Goal: Transaction & Acquisition: Purchase product/service

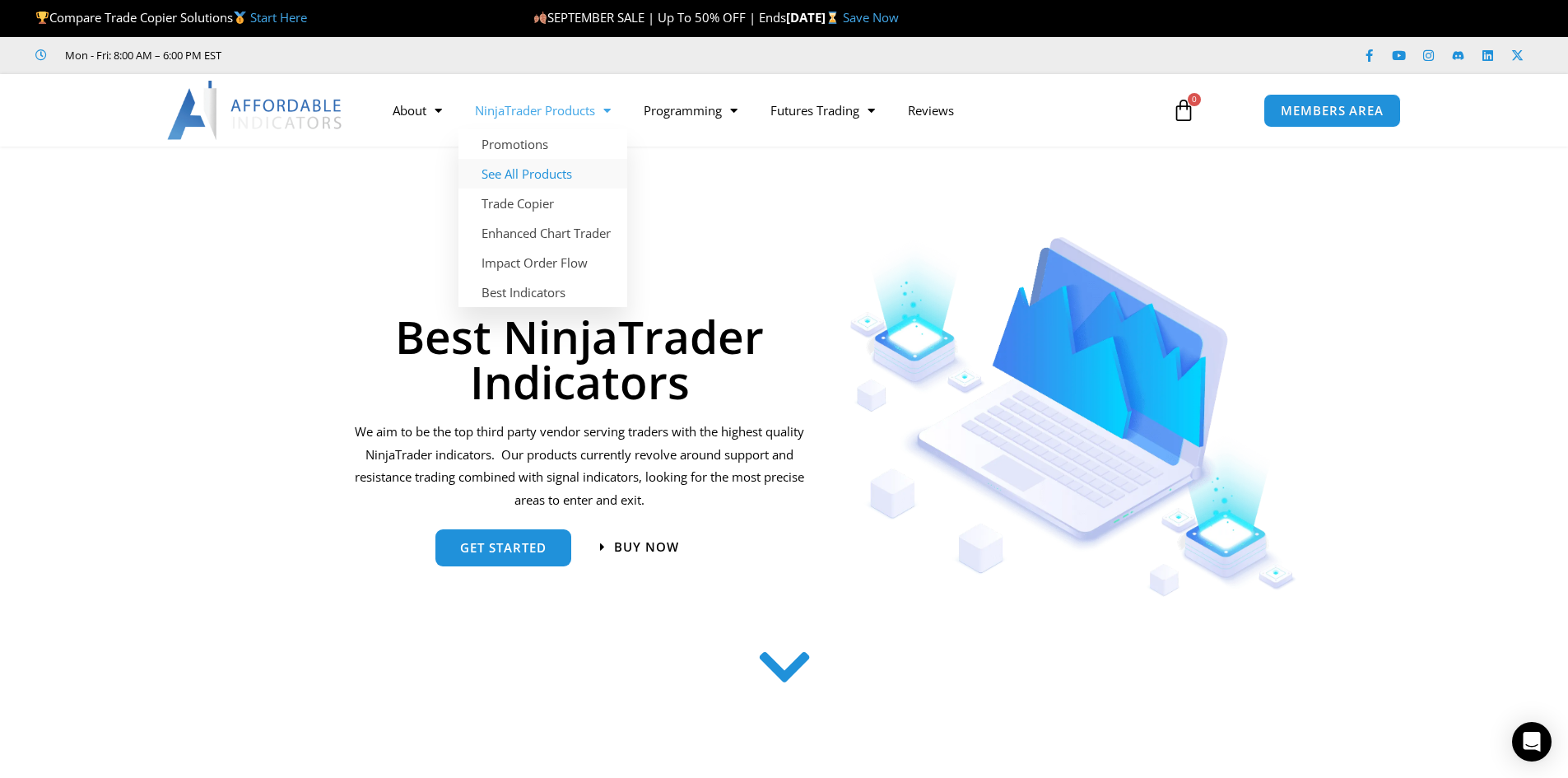
click at [535, 170] on link "See All Products" at bounding box center [543, 173] width 168 height 30
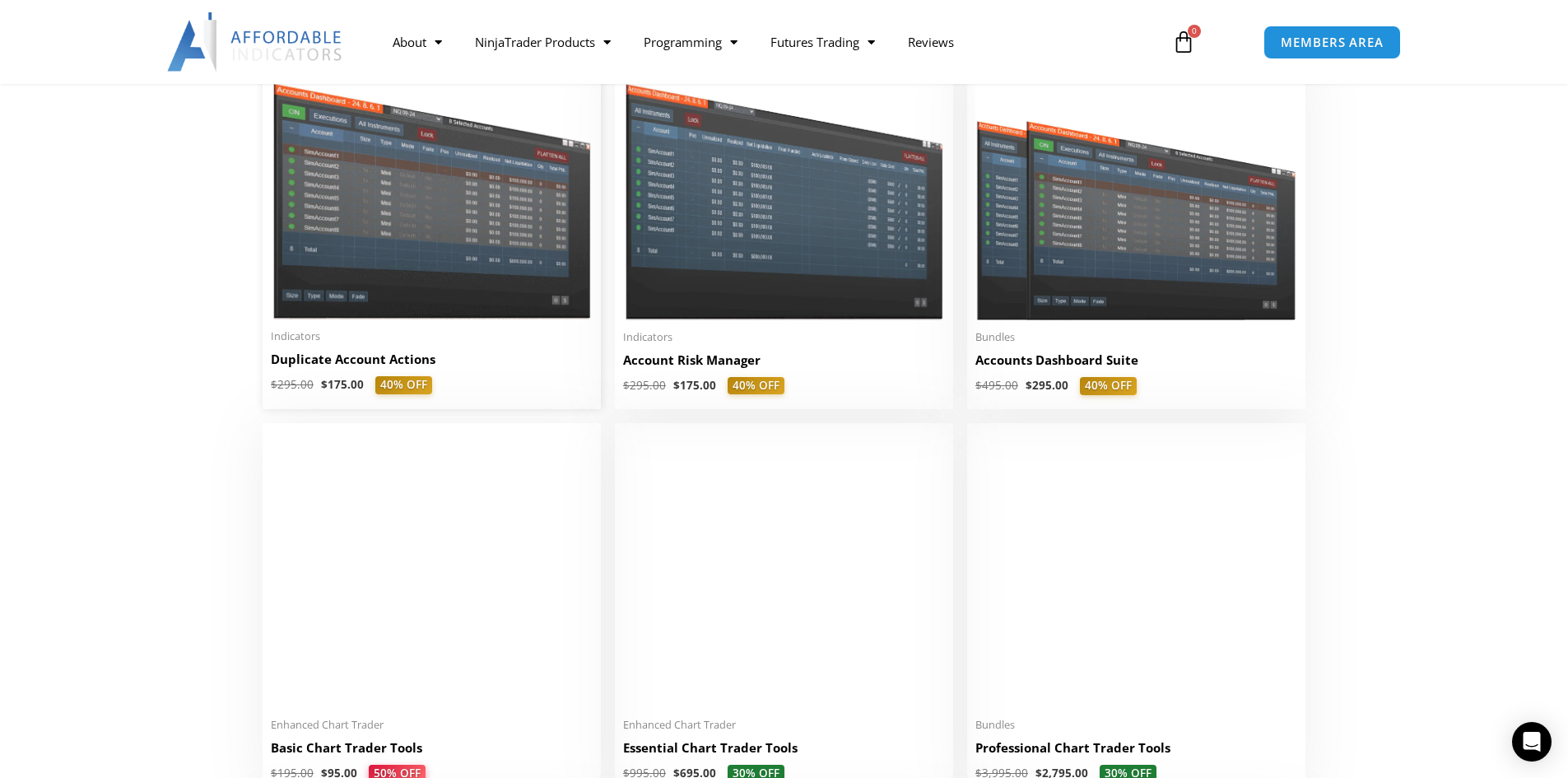
scroll to position [411, 0]
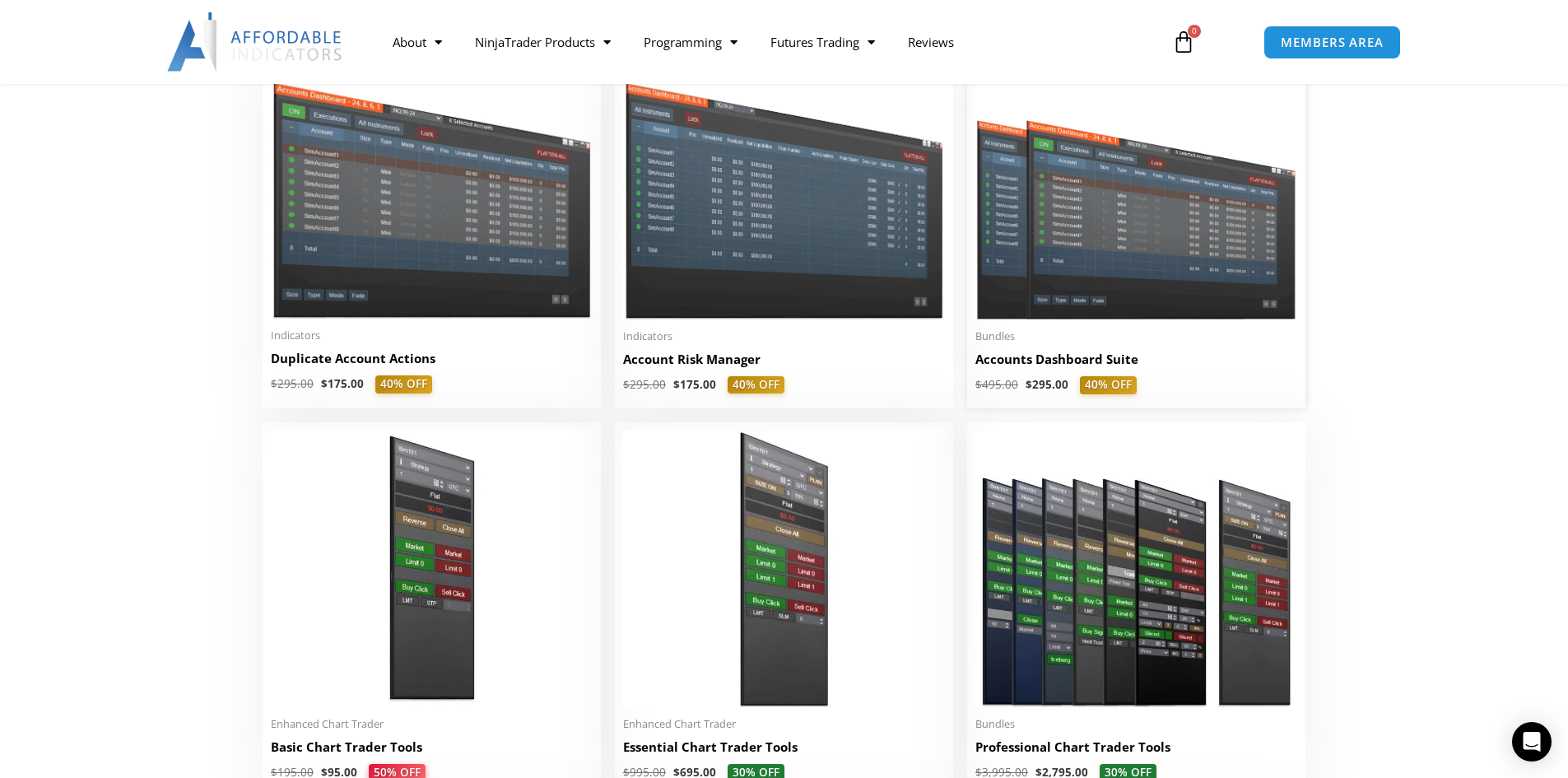
click at [1156, 243] on img at bounding box center [1136, 190] width 322 height 256
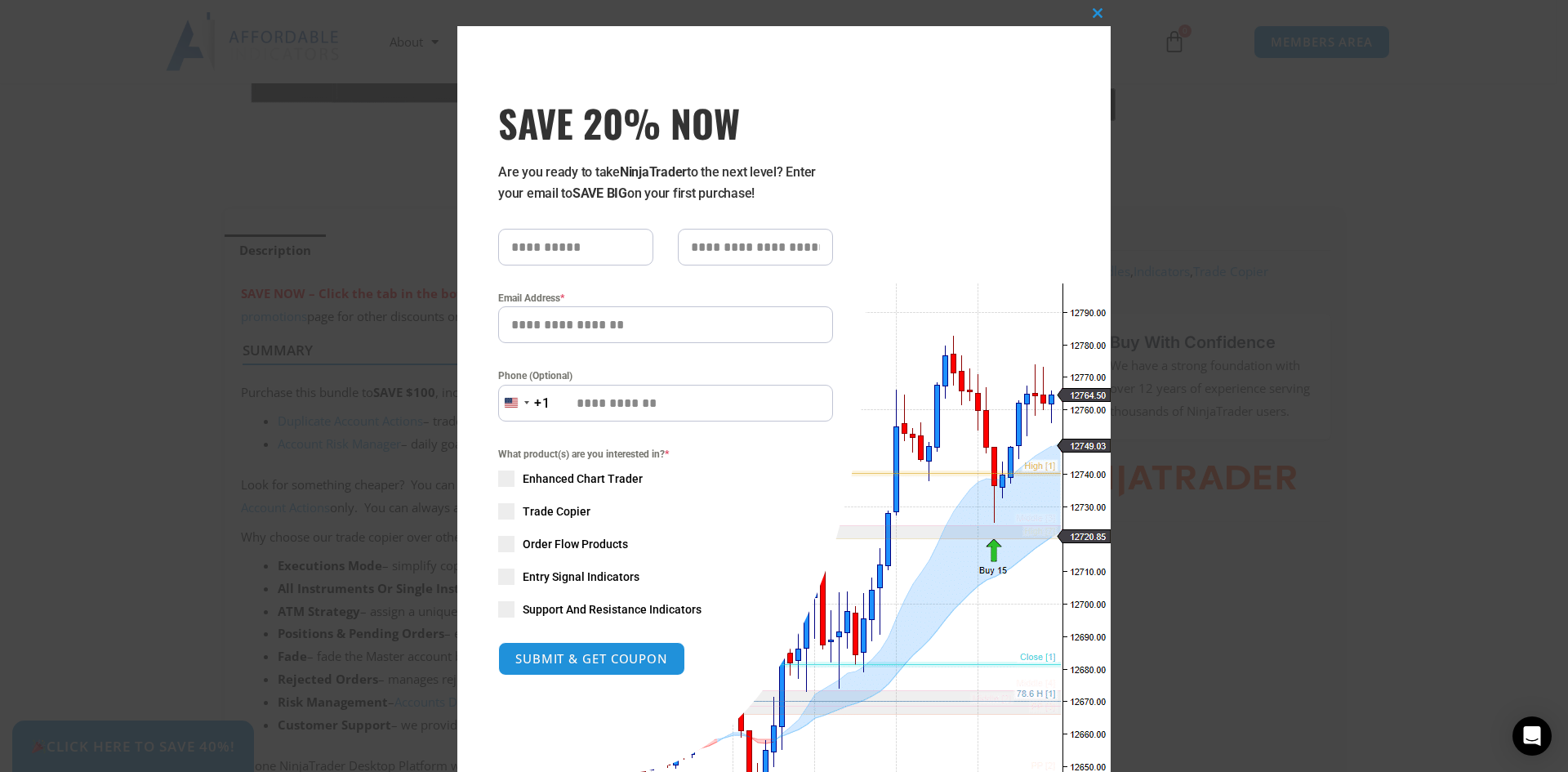
click at [292, 214] on div "Close this module SAVE 20% NOW Are you ready to take NinjaTrader to the next le…" at bounding box center [784, 386] width 1568 height 772
